Goal: Transaction & Acquisition: Purchase product/service

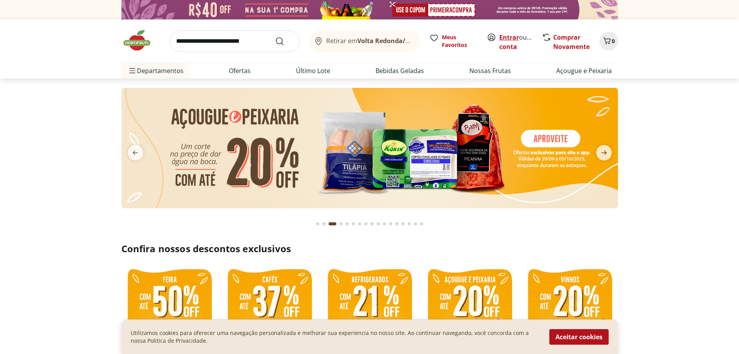
click at [516, 38] on link "Entrar" at bounding box center [509, 37] width 20 height 9
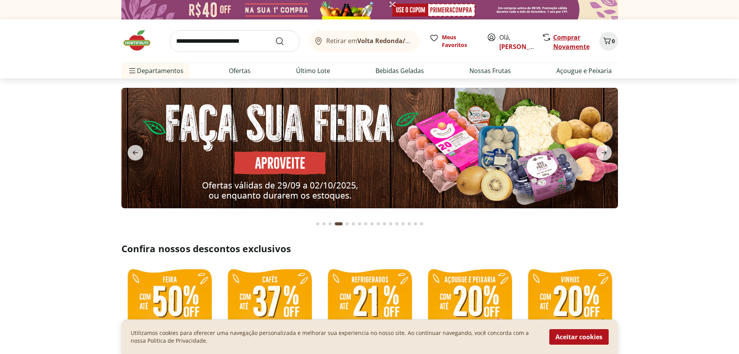
click at [560, 38] on link "Comprar Novamente" at bounding box center [571, 42] width 36 height 18
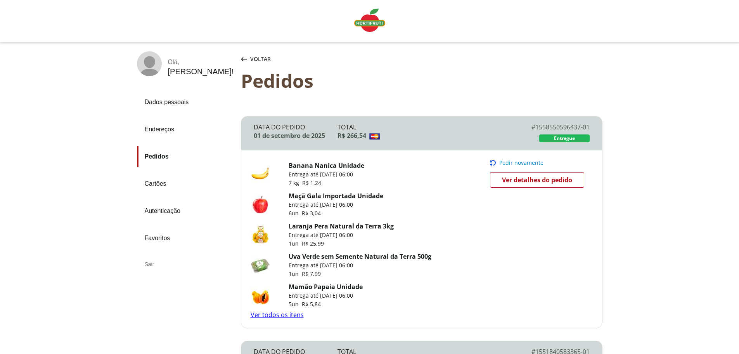
click at [542, 177] on span "Ver detalhes do pedido" at bounding box center [537, 180] width 70 height 12
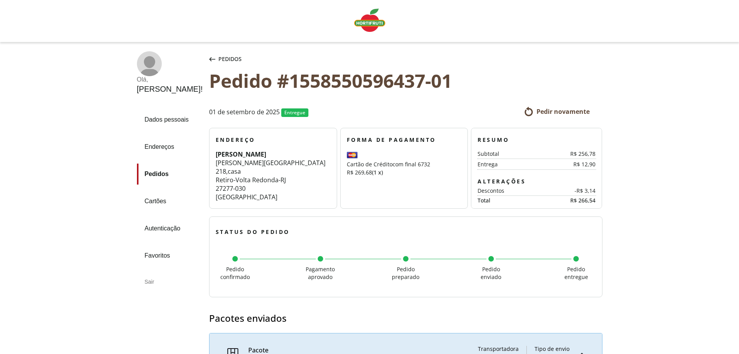
click at [568, 110] on span "Pedir novamente" at bounding box center [563, 111] width 53 height 9
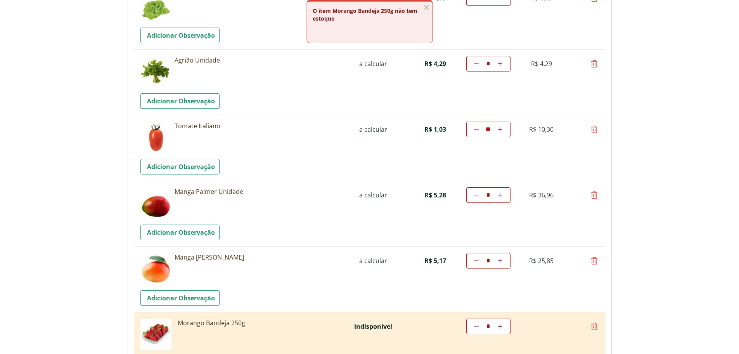
scroll to position [970, 0]
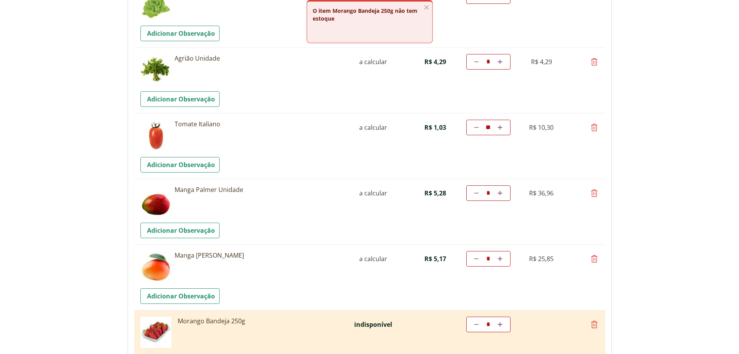
click at [477, 192] on icon at bounding box center [476, 193] width 5 height 5
type input "*"
click at [476, 257] on td "Diminuir a quantidade * Aumentar a quantidade" at bounding box center [488, 259] width 44 height 16
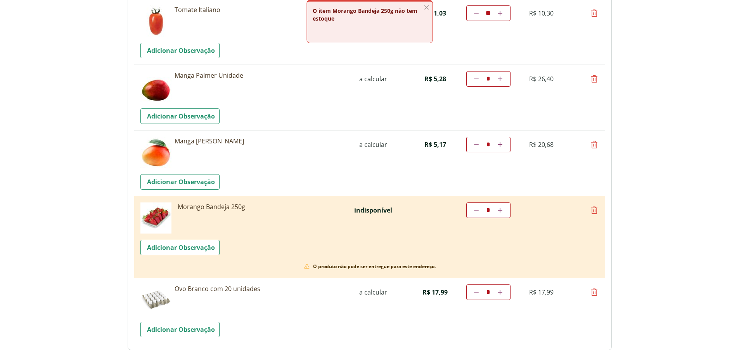
click at [593, 208] on icon at bounding box center [594, 209] width 9 height 9
type input "*"
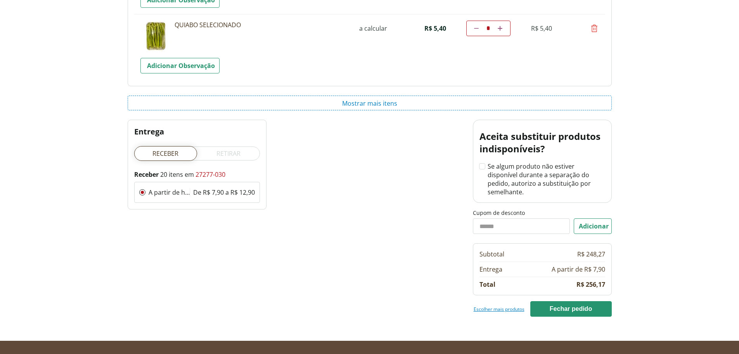
scroll to position [1350, 0]
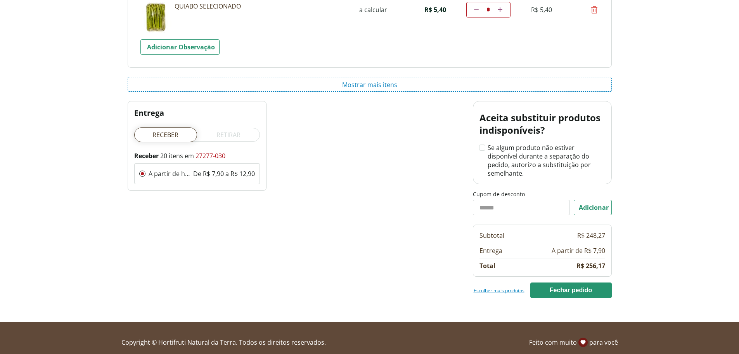
click at [499, 287] on link "Escolher mais produtos" at bounding box center [499, 290] width 51 height 6
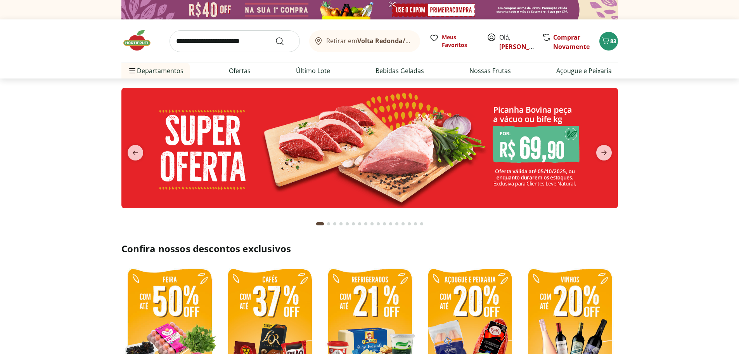
click at [228, 40] on input "search" at bounding box center [235, 41] width 130 height 22
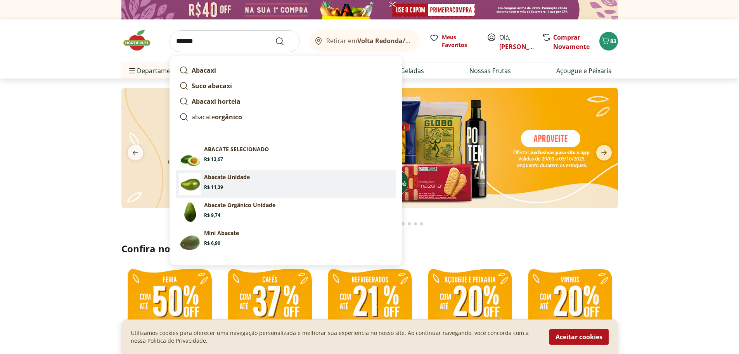
click at [239, 184] on section "Abacate Unidade Price: R$ 11,39" at bounding box center [298, 181] width 189 height 17
type input "**********"
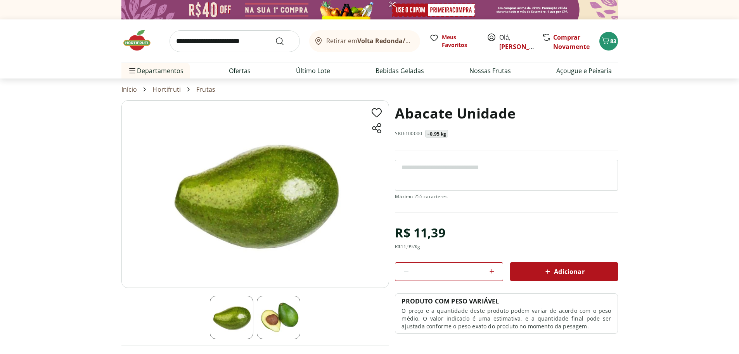
click at [486, 273] on div "*" at bounding box center [449, 271] width 108 height 19
click at [491, 271] on icon at bounding box center [492, 271] width 5 height 5
type input "*"
click at [551, 272] on icon at bounding box center [547, 271] width 9 height 9
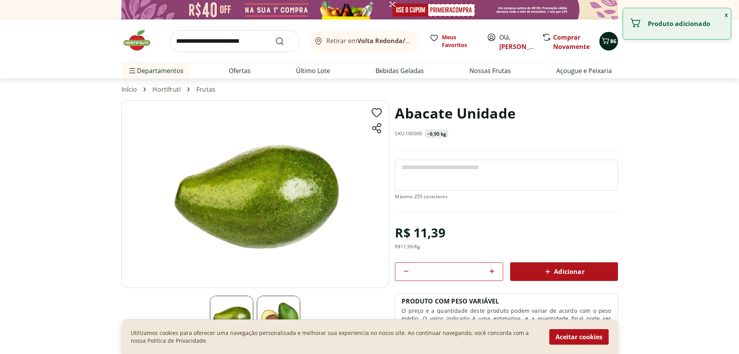
click at [612, 41] on span "86" at bounding box center [613, 40] width 6 height 7
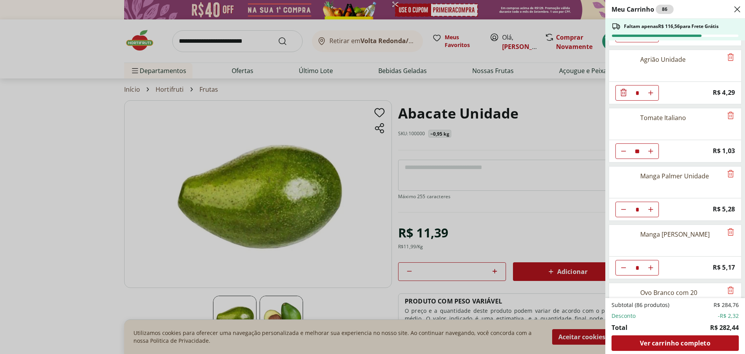
scroll to position [815, 0]
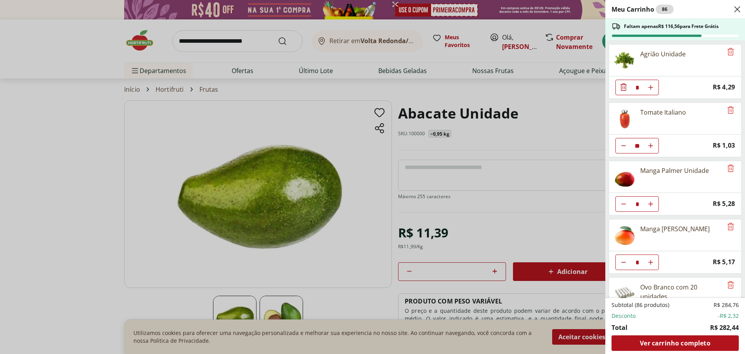
click at [621, 205] on icon "Diminuir Quantidade" at bounding box center [624, 204] width 6 height 6
type input "*"
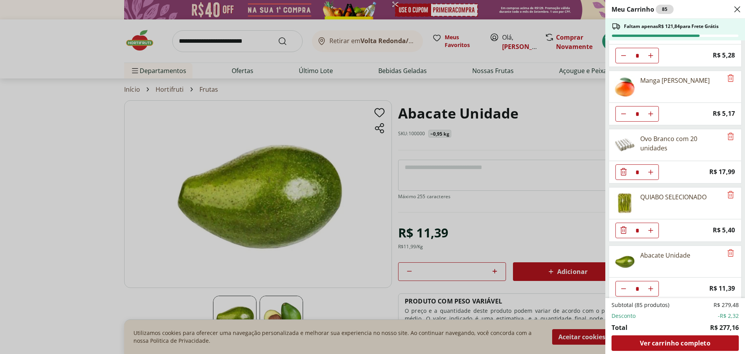
scroll to position [968, 0]
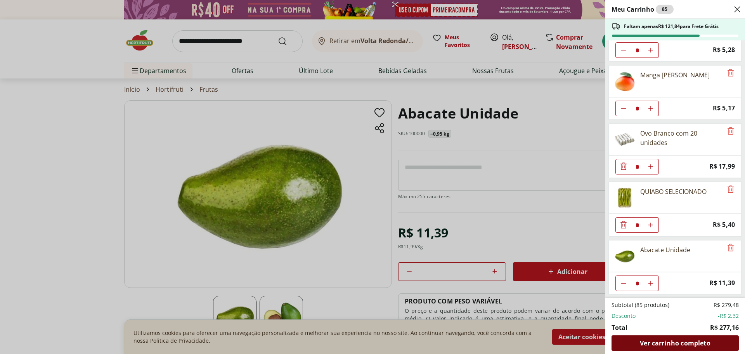
click at [658, 338] on div "Ver carrinho completo" at bounding box center [675, 343] width 127 height 16
